Goal: Register for event/course

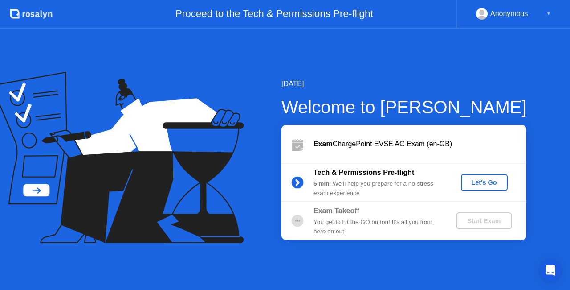
click at [500, 181] on div "Let's Go" at bounding box center [485, 182] width 40 height 7
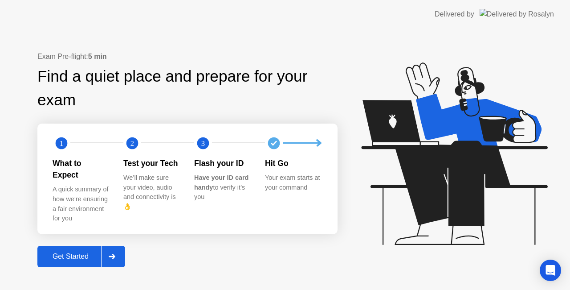
click at [74, 253] on div "Get Started" at bounding box center [70, 256] width 61 height 8
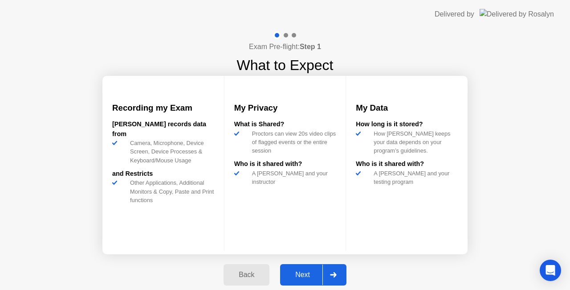
click at [303, 275] on div "Next" at bounding box center [303, 274] width 40 height 8
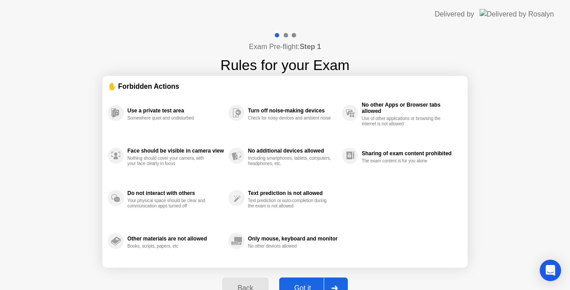
click at [303, 280] on button "Got it" at bounding box center [313, 287] width 69 height 21
select select "**********"
select select "*******"
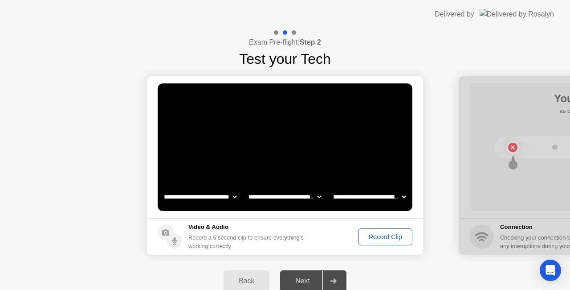
click at [374, 235] on div "Record Clip" at bounding box center [386, 236] width 48 height 7
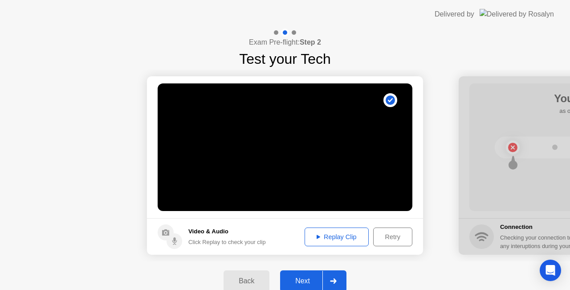
click at [310, 277] on div "Next" at bounding box center [303, 281] width 40 height 8
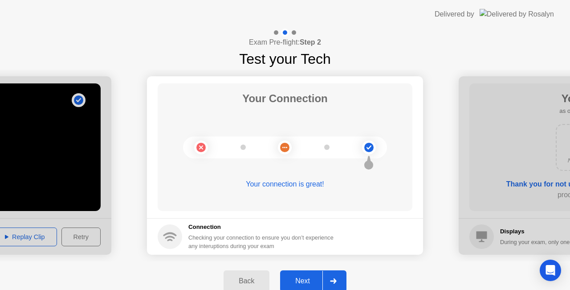
click at [301, 278] on div "Next" at bounding box center [303, 281] width 40 height 8
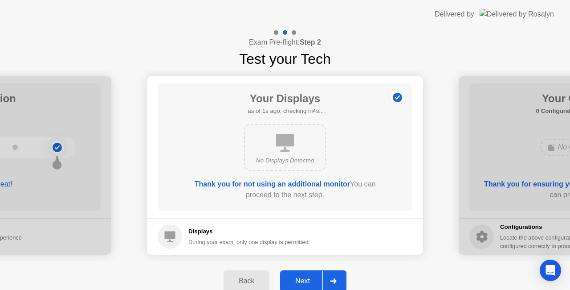
click at [308, 278] on div "Next" at bounding box center [303, 281] width 40 height 8
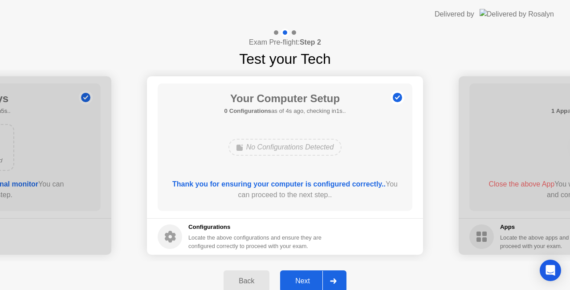
click at [308, 278] on div "Next" at bounding box center [303, 281] width 40 height 8
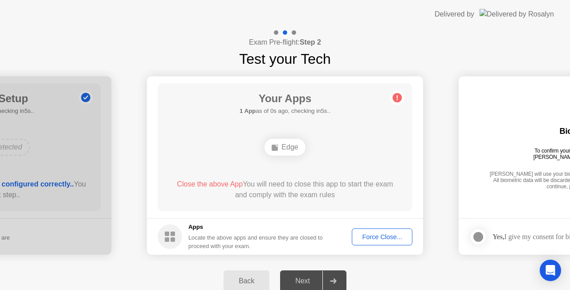
click at [370, 239] on div "Force Close..." at bounding box center [382, 236] width 54 height 7
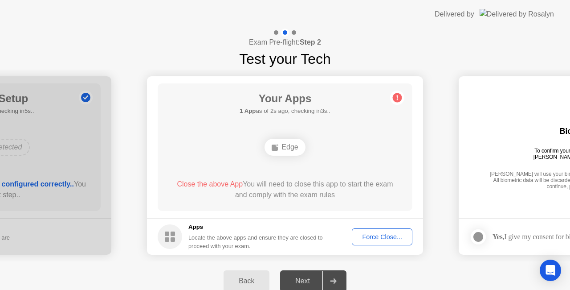
click at [386, 237] on div "Force Close..." at bounding box center [382, 236] width 54 height 7
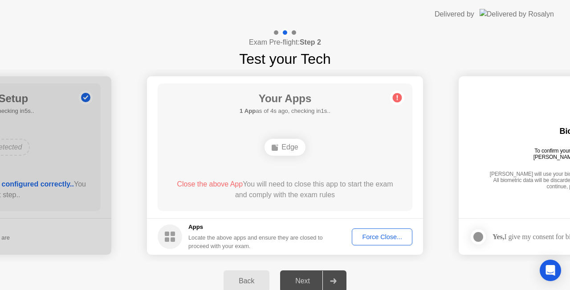
click at [391, 237] on div "Force Close..." at bounding box center [382, 236] width 54 height 7
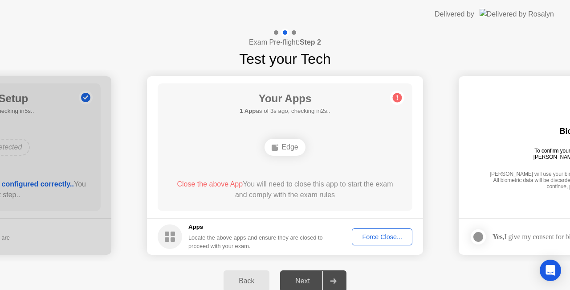
click at [301, 277] on div "Next" at bounding box center [303, 281] width 40 height 8
click at [479, 235] on div at bounding box center [478, 236] width 11 height 11
click at [378, 238] on div "Force Close..." at bounding box center [382, 236] width 54 height 7
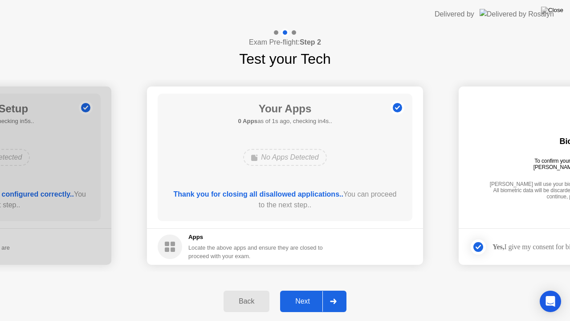
click at [310, 289] on div "Next" at bounding box center [303, 301] width 40 height 8
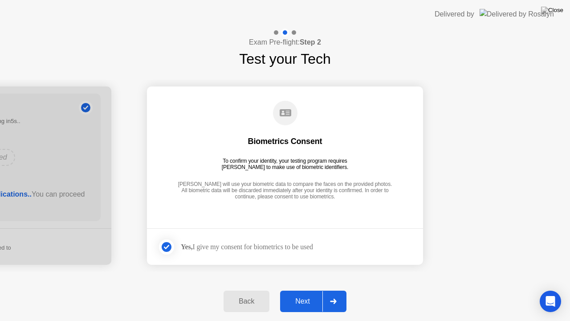
click at [299, 289] on div "Next" at bounding box center [303, 301] width 40 height 8
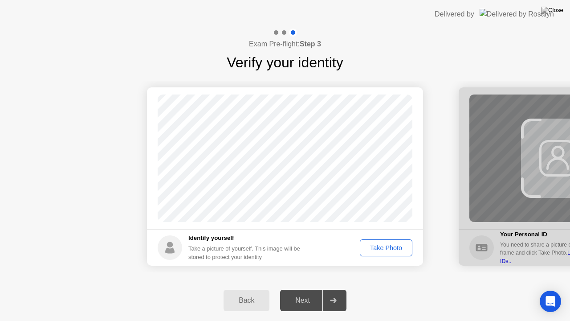
click at [388, 249] on div "Take Photo" at bounding box center [386, 247] width 46 height 7
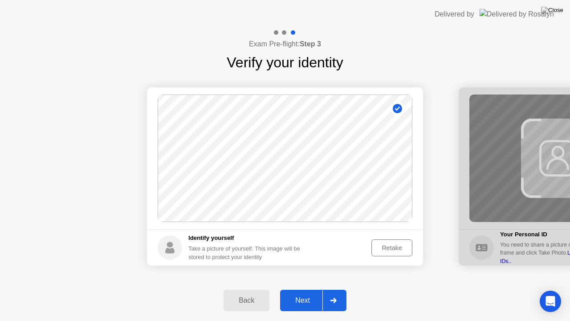
click at [307, 289] on div "Next" at bounding box center [303, 300] width 40 height 8
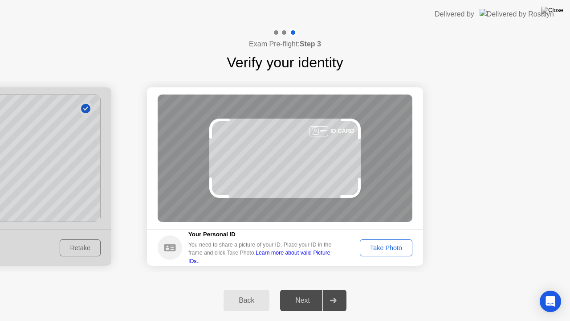
click at [372, 242] on button "Take Photo" at bounding box center [386, 247] width 53 height 17
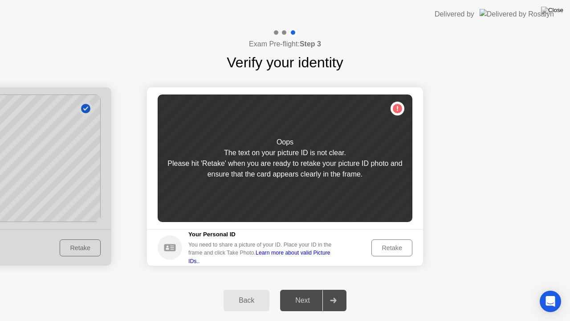
click at [308, 289] on div "Next" at bounding box center [303, 300] width 40 height 8
click at [379, 252] on button "Retake" at bounding box center [392, 247] width 41 height 17
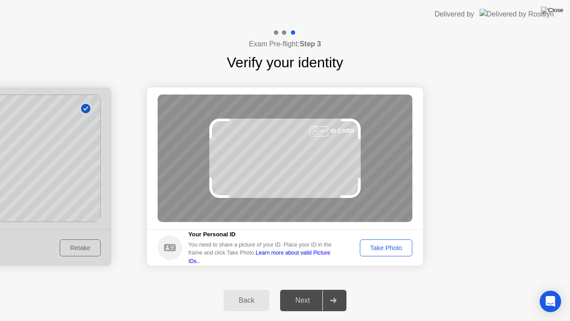
click at [370, 254] on button "Take Photo" at bounding box center [386, 247] width 53 height 17
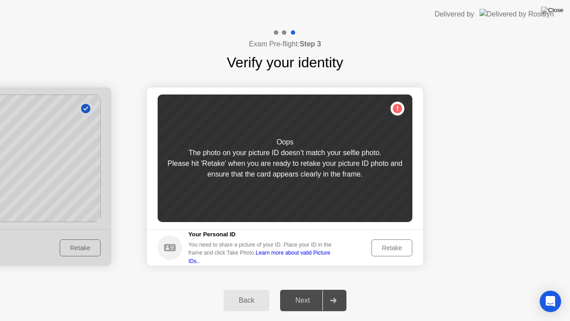
click at [387, 250] on div "Retake" at bounding box center [392, 247] width 35 height 7
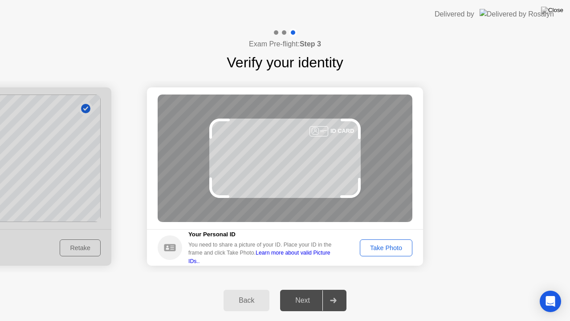
click at [375, 249] on div "Take Photo" at bounding box center [386, 247] width 46 height 7
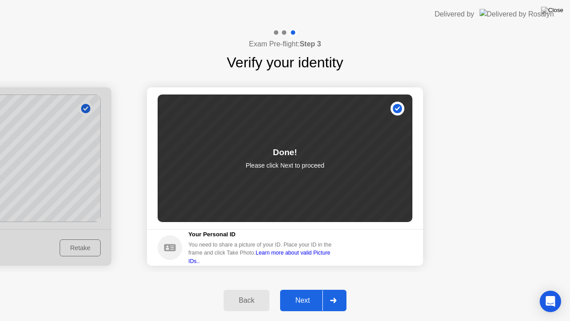
click at [308, 289] on button "Next" at bounding box center [313, 300] width 66 height 21
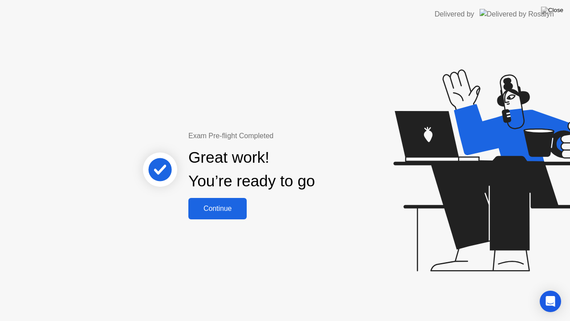
click at [223, 214] on button "Continue" at bounding box center [217, 208] width 58 height 21
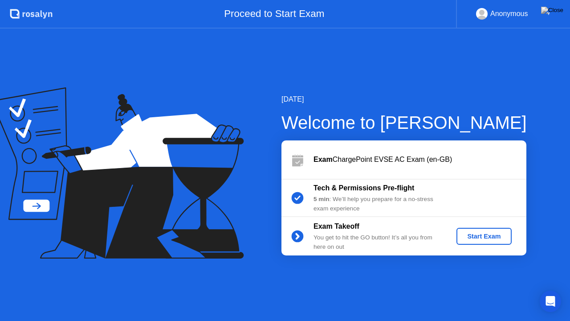
click at [462, 234] on div "Start Exam" at bounding box center [484, 236] width 48 height 7
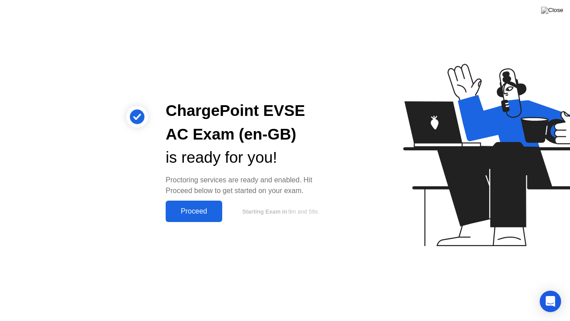
click at [203, 209] on div "Proceed" at bounding box center [193, 211] width 51 height 8
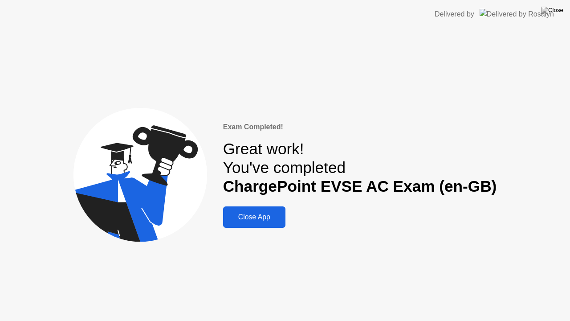
click at [280, 225] on button "Close App" at bounding box center [254, 216] width 62 height 21
